Goal: Task Accomplishment & Management: Use online tool/utility

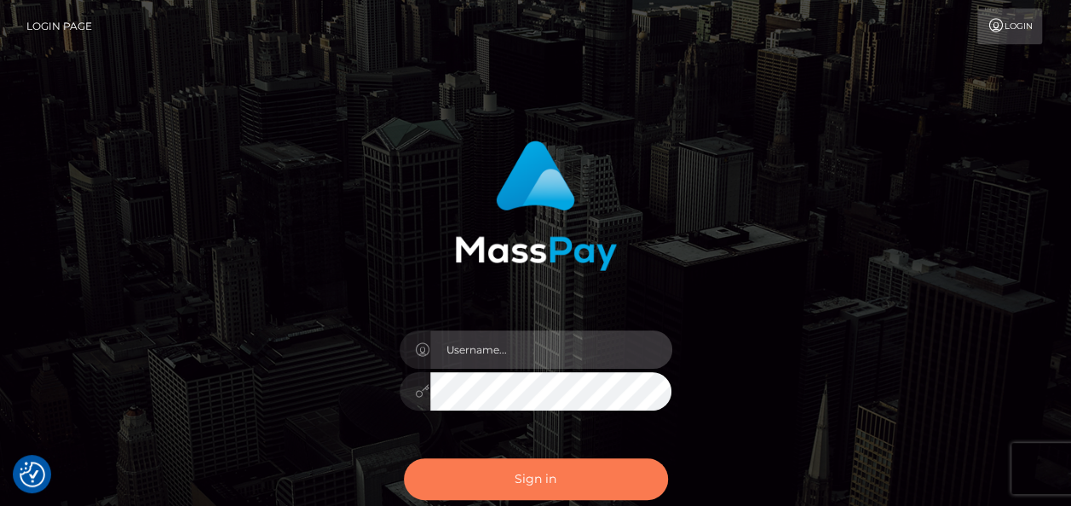
type input "india.of"
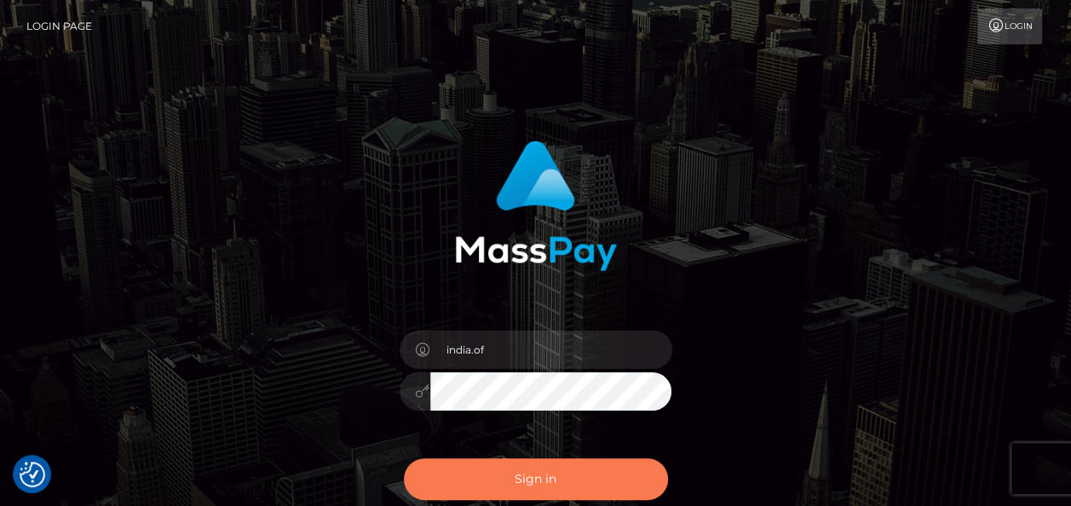
click at [574, 483] on button "Sign in" at bounding box center [536, 479] width 264 height 42
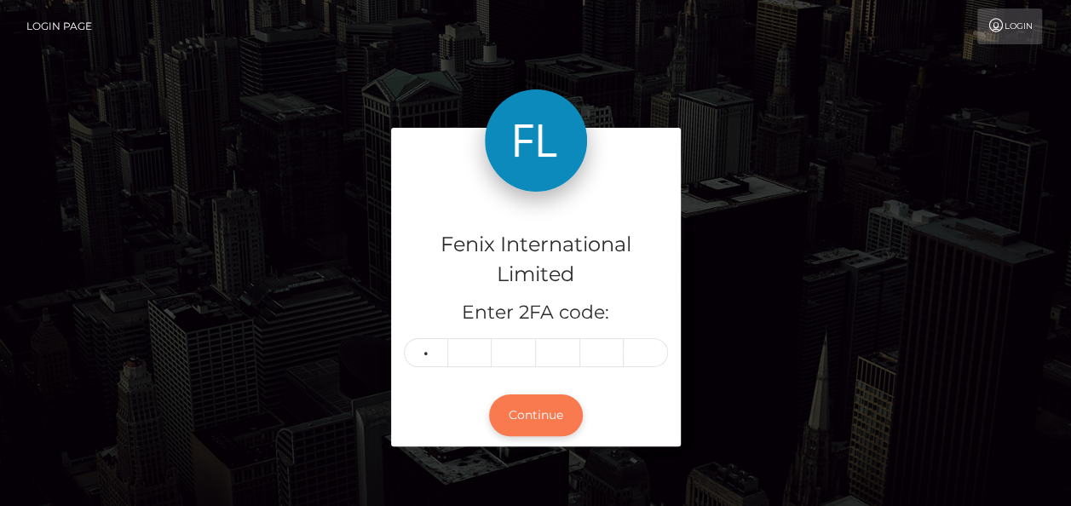
type input "0"
type input "9"
type input "0"
type input "1"
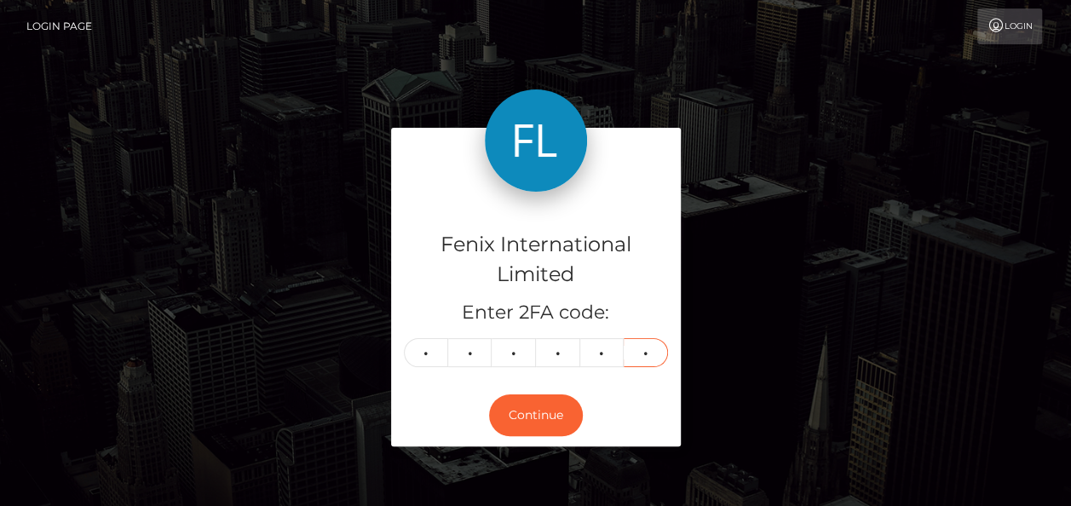
type input "0"
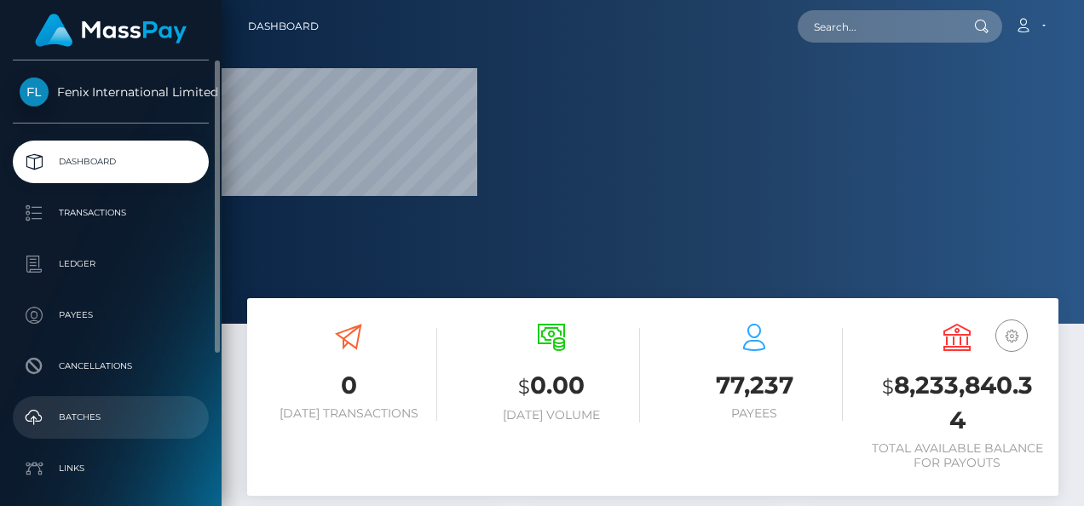
click at [114, 425] on p "Batches" at bounding box center [111, 418] width 182 height 26
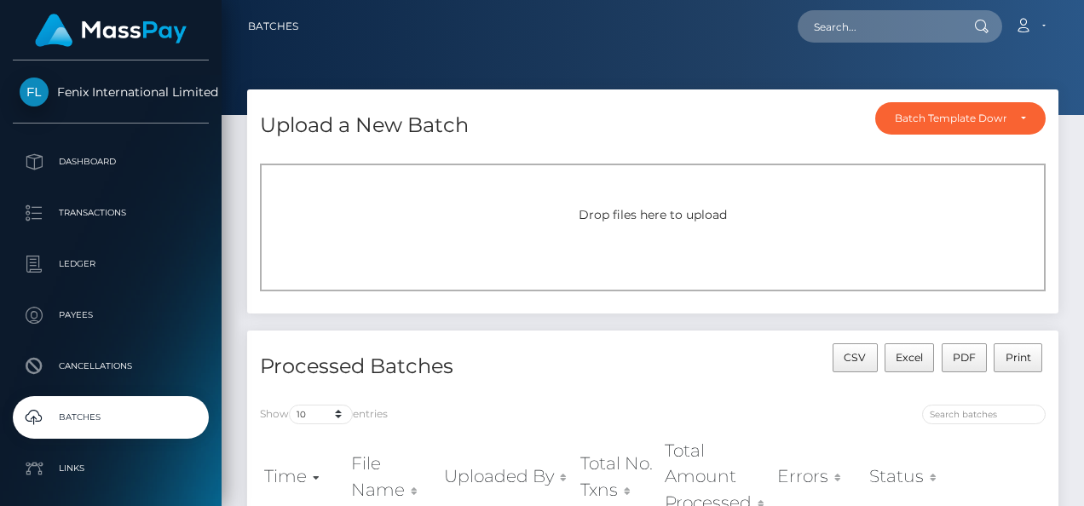
click at [763, 196] on div "Drop files here to upload" at bounding box center [653, 228] width 786 height 128
click at [1029, 217] on div "Drop files here to upload" at bounding box center [653, 228] width 786 height 128
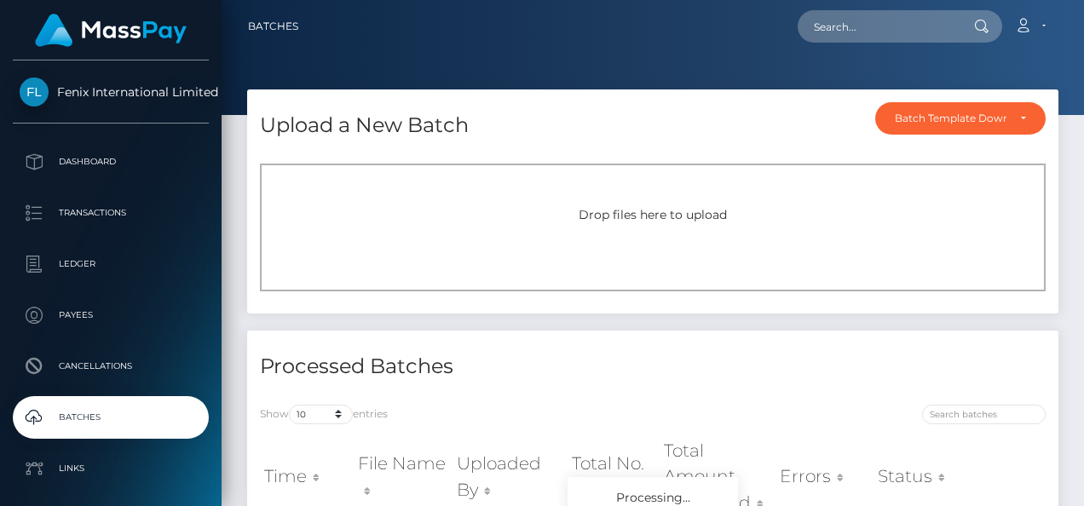
click at [451, 194] on div "Drop files here to upload" at bounding box center [653, 228] width 786 height 128
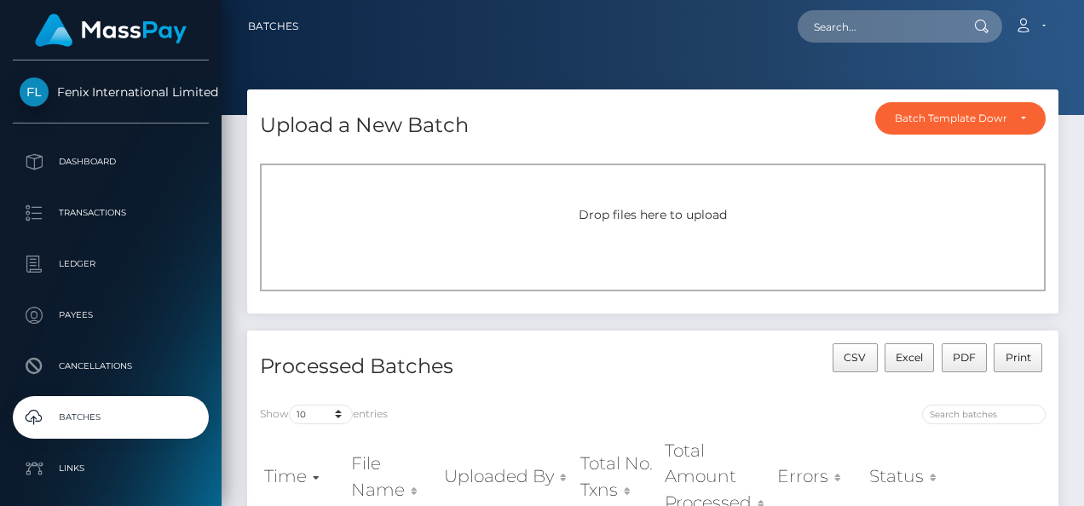
click at [549, 222] on div "Drop files here to upload" at bounding box center [653, 215] width 748 height 18
click at [671, 256] on div "Drop files here to upload" at bounding box center [653, 228] width 786 height 128
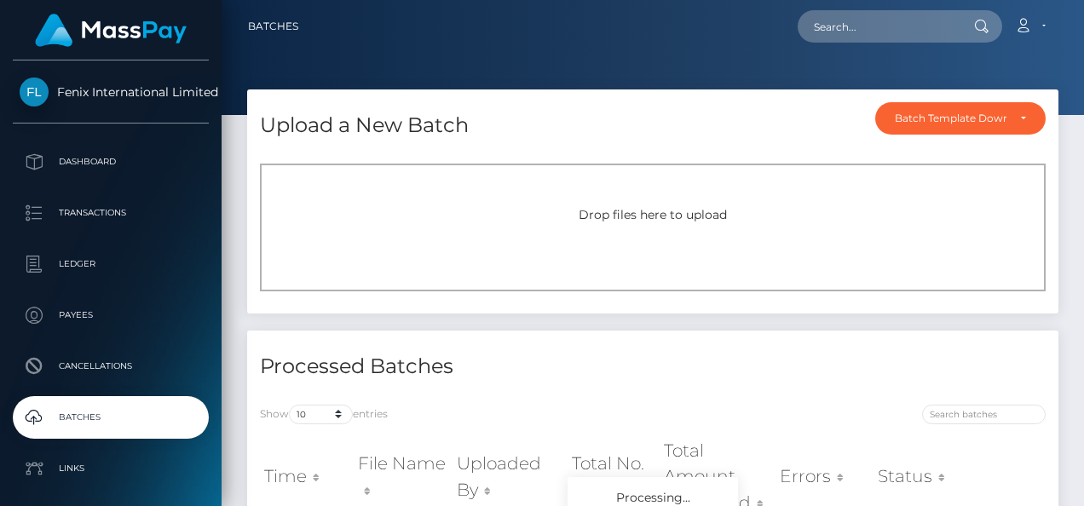
click at [523, 242] on div "Drop files here to upload" at bounding box center [653, 228] width 786 height 128
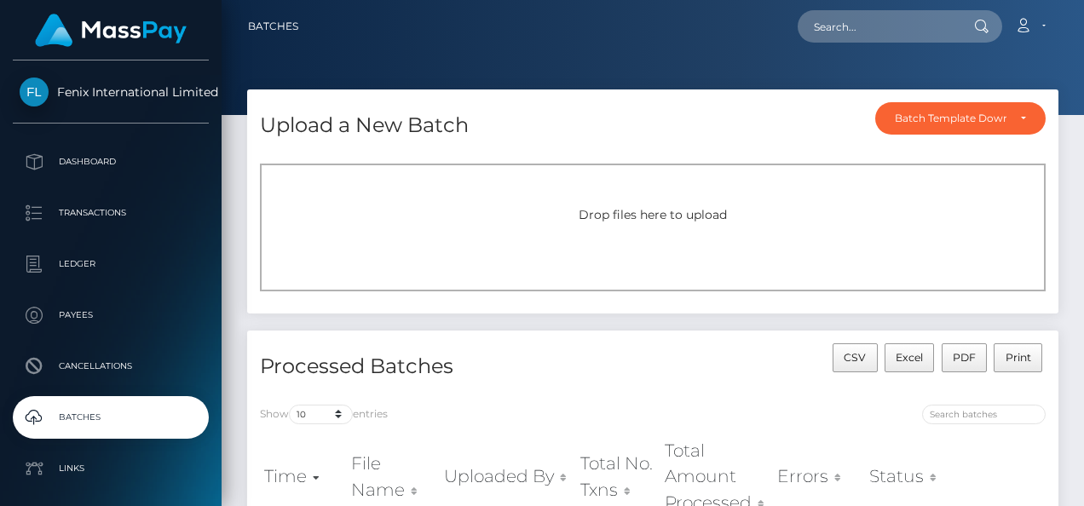
click at [608, 210] on span "Drop files here to upload" at bounding box center [653, 214] width 148 height 15
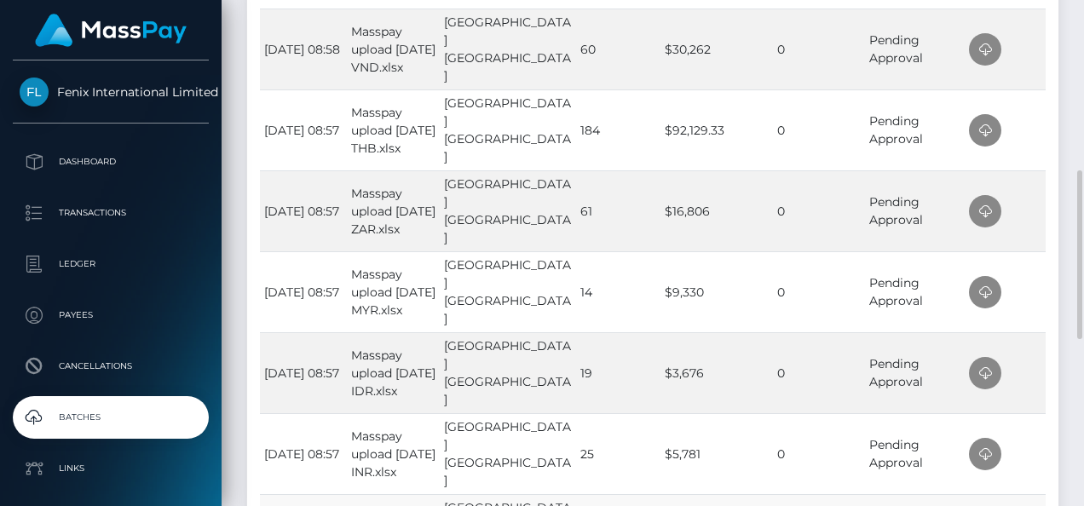
scroll to position [597, 0]
